Goal: Task Accomplishment & Management: Complete application form

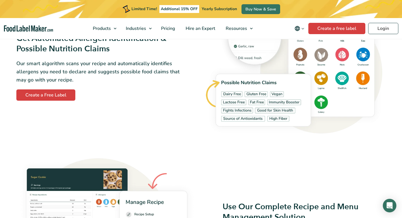
scroll to position [706, 0]
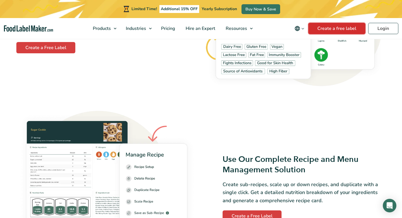
click at [327, 29] on link "Create a free label" at bounding box center [337, 28] width 57 height 11
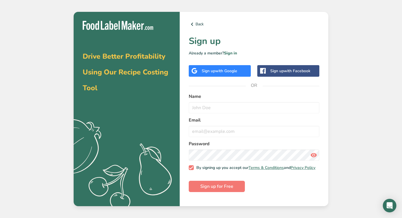
click at [272, 72] on div "Sign up with Facebook" at bounding box center [290, 71] width 40 height 6
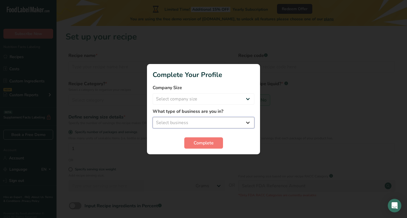
drag, startPoint x: 0, startPoint y: 0, endPoint x: 196, endPoint y: 122, distance: 230.8
click at [196, 122] on select "Select business Packaged Food Manufacturer Restaurant & Cafe Bakery Meal Plans …" at bounding box center [203, 122] width 102 height 11
select select "8"
click at [152, 117] on select "Select business Packaged Food Manufacturer Restaurant & Cafe Bakery Meal Plans …" at bounding box center [203, 122] width 102 height 11
click at [183, 94] on select "Select company size Fewer than 10 Employees 10 to 50 Employees 51 to 500 Employ…" at bounding box center [203, 98] width 102 height 11
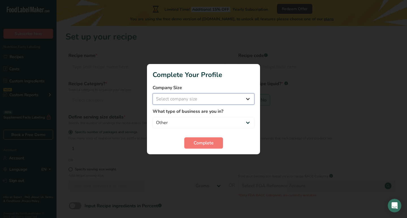
select select "1"
click at [152, 93] on select "Select company size Fewer than 10 Employees 10 to 50 Employees 51 to 500 Employ…" at bounding box center [203, 98] width 102 height 11
click at [204, 140] on span "Complete" at bounding box center [203, 143] width 20 height 7
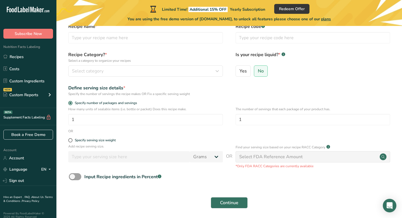
scroll to position [50, 0]
